Goal: Check status: Check status

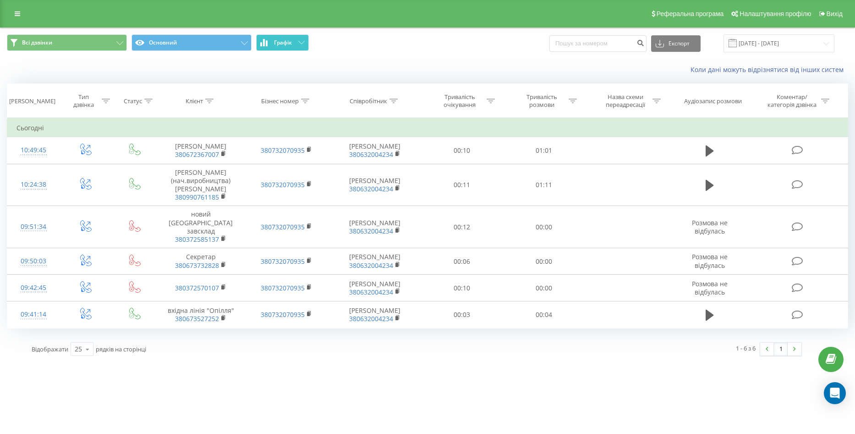
click at [286, 42] on span "Графік" at bounding box center [283, 42] width 18 height 6
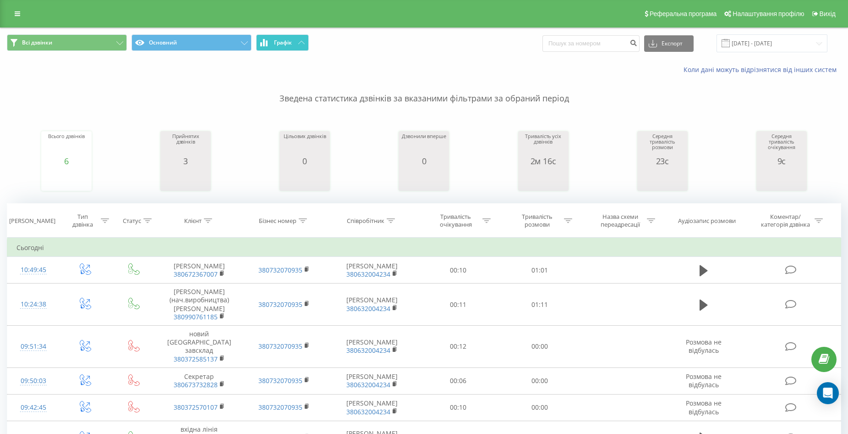
click at [285, 42] on span "Графік" at bounding box center [283, 42] width 18 height 6
